Goal: Obtain resource: Download file/media

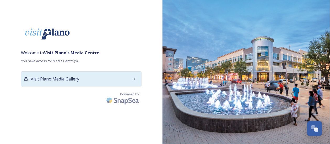
click at [80, 72] on div "Visit Plano Media Gallery" at bounding box center [81, 79] width 121 height 15
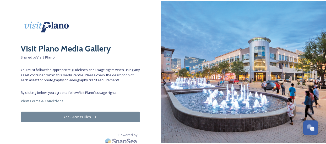
scroll to position [11, 0]
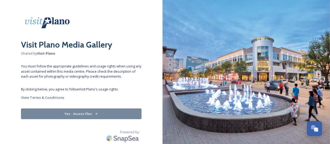
click at [77, 117] on button "Yes - Access Files" at bounding box center [81, 114] width 121 height 11
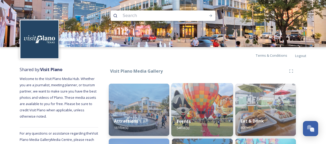
scroll to position [79, 0]
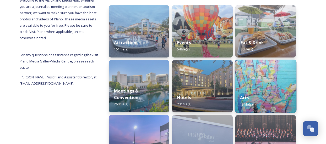
click at [248, 84] on img at bounding box center [266, 86] width 62 height 53
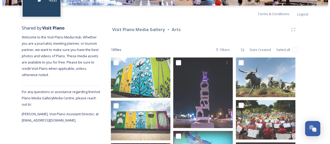
scroll to position [105, 0]
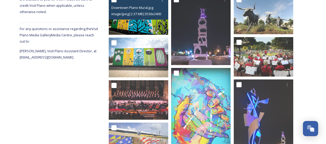
click at [137, 24] on img at bounding box center [138, 14] width 59 height 40
